Goal: Check status: Check status

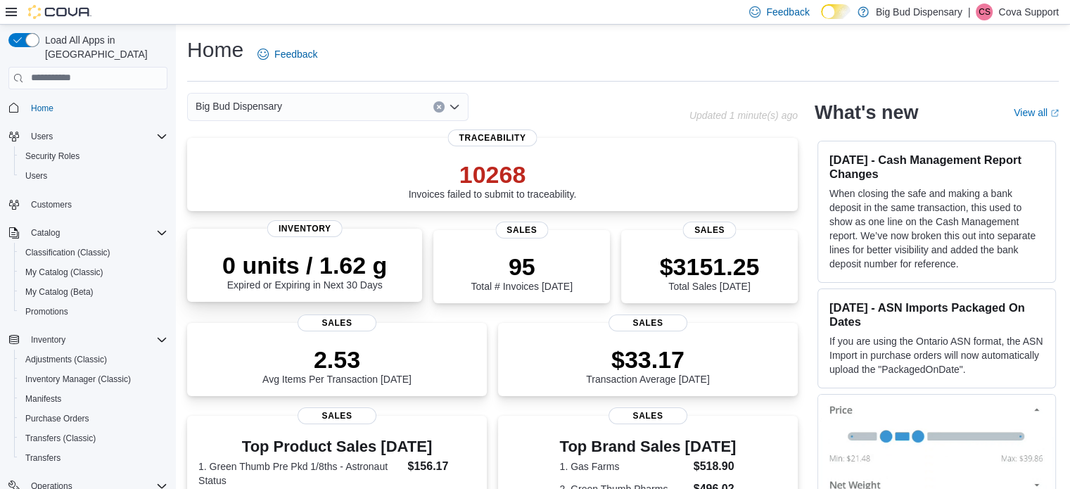
drag, startPoint x: 346, startPoint y: 29, endPoint x: 268, endPoint y: 228, distance: 213.9
click at [346, 29] on div "Home Feedback Big Bud Dispensary Updated 1 minute(s) ago 10268 Invoices failed …" at bounding box center [623, 485] width 894 height 920
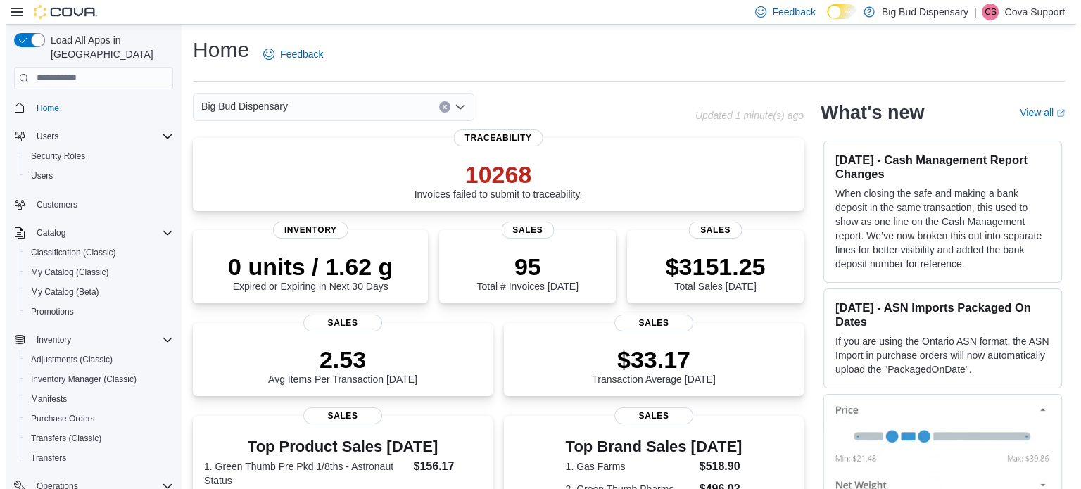
scroll to position [220, 0]
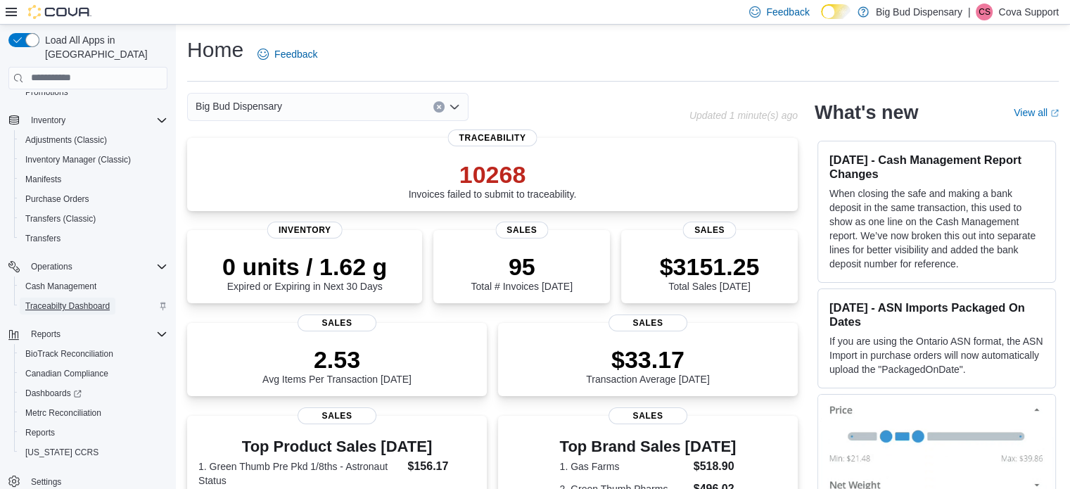
click at [68, 300] on span "Traceabilty Dashboard" at bounding box center [67, 305] width 84 height 11
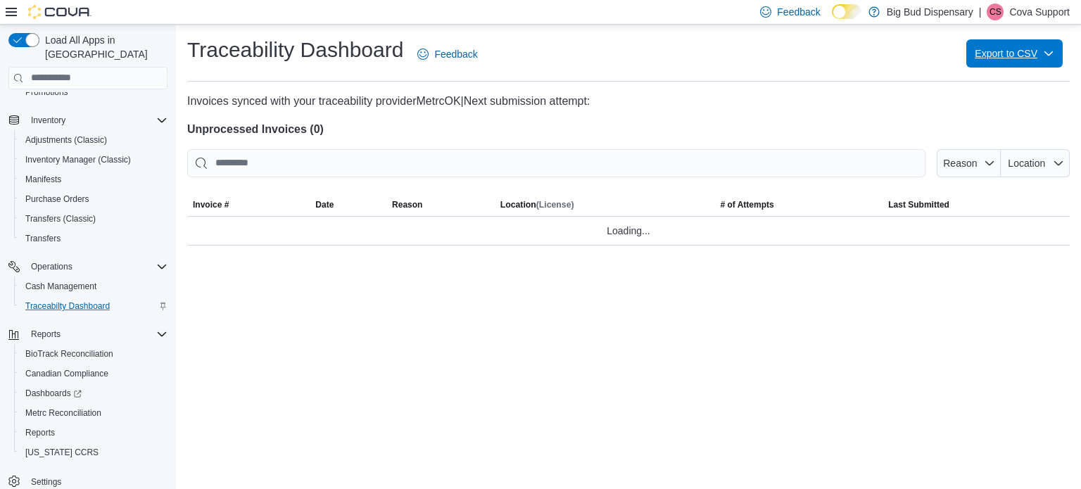
click at [1024, 56] on span "Export to CSV" at bounding box center [1014, 53] width 80 height 28
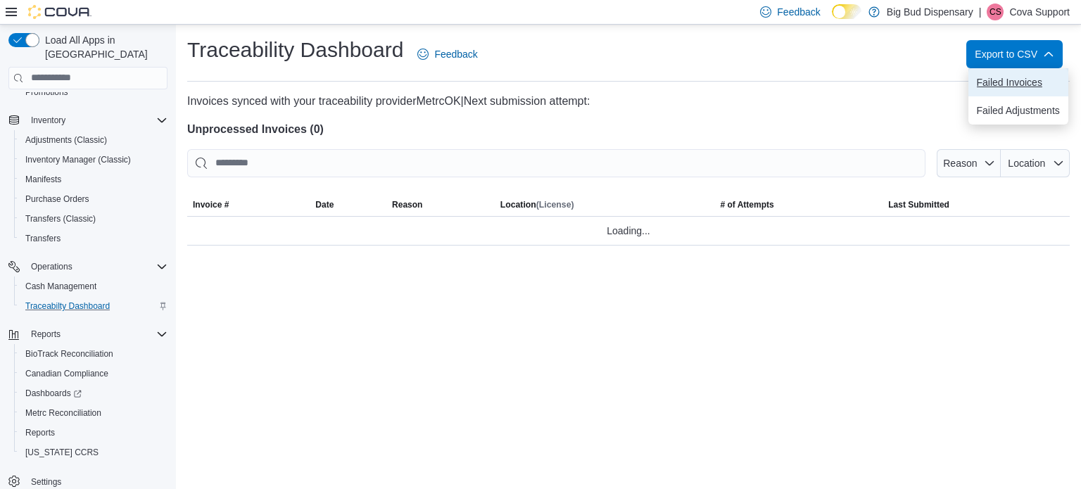
click at [1022, 87] on span "Failed Invoices" at bounding box center [1018, 82] width 83 height 11
click at [1022, 14] on p "Cova Support" at bounding box center [1039, 12] width 61 height 17
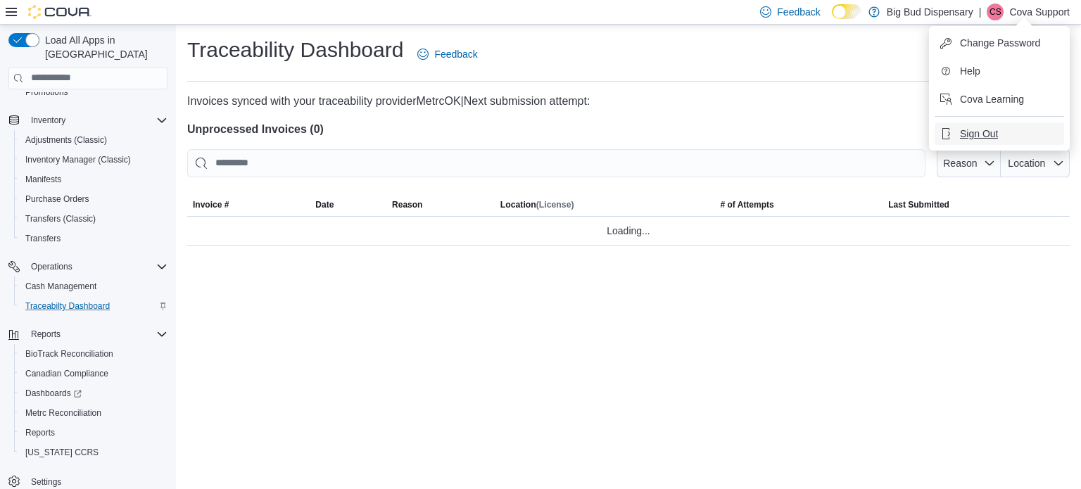
click at [977, 131] on span "Sign Out" at bounding box center [979, 134] width 38 height 14
